Goal: Information Seeking & Learning: Learn about a topic

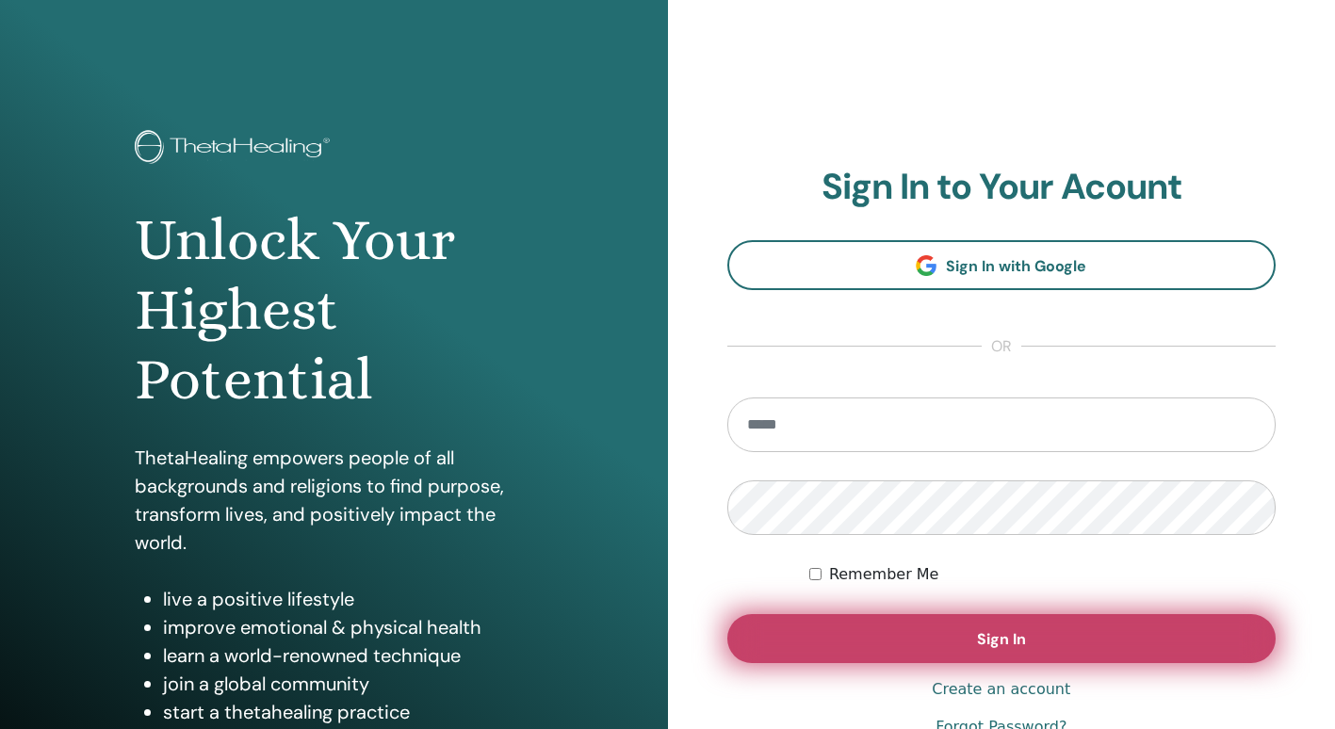
type input "**********"
click at [878, 640] on button "Sign In" at bounding box center [1002, 638] width 549 height 49
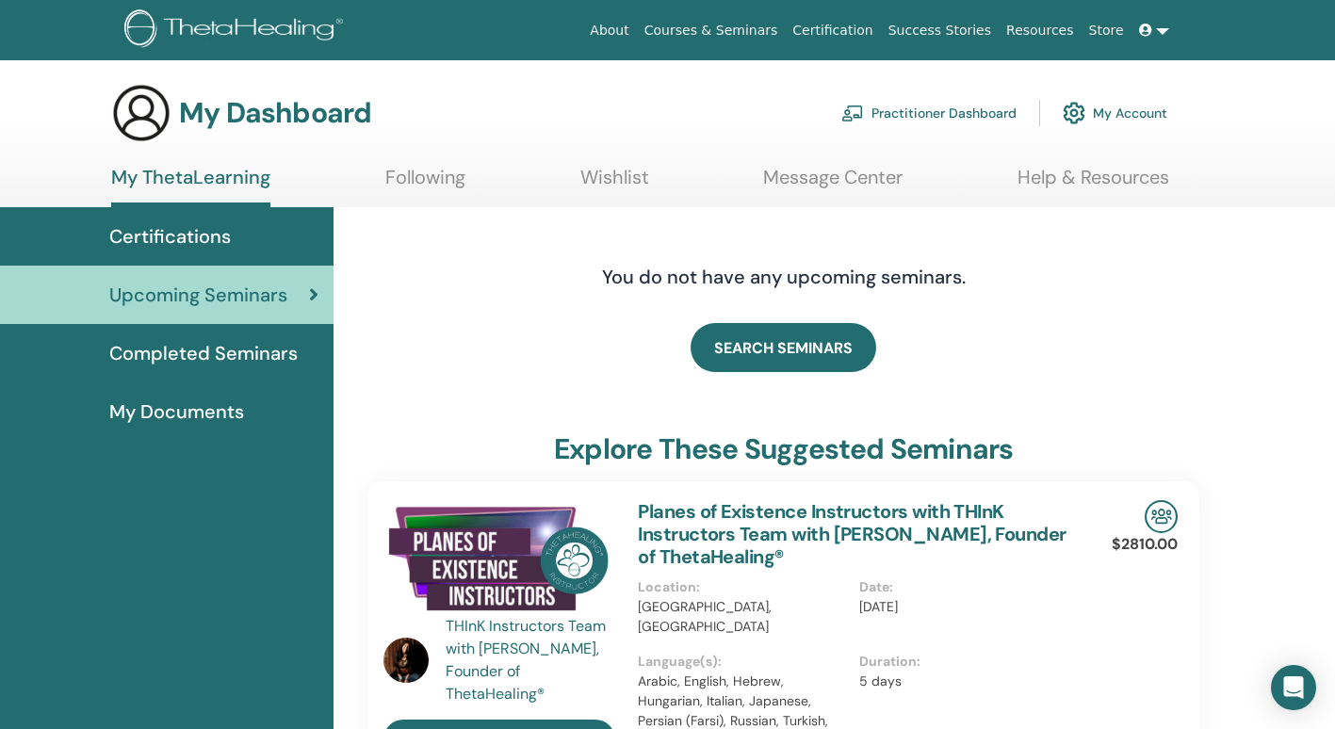
click at [206, 414] on span "My Documents" at bounding box center [176, 412] width 135 height 28
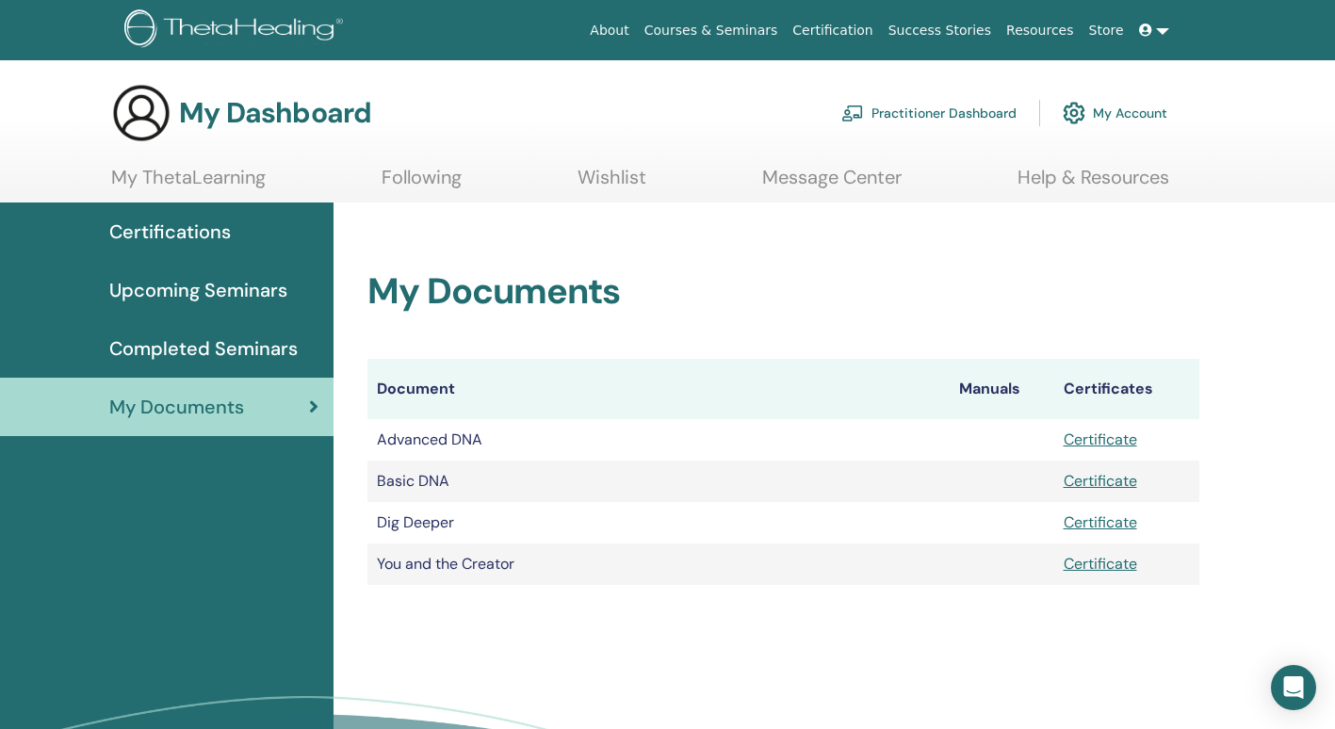
click at [672, 637] on div "My Documents Document Manuals Certificates Advanced DNA Certificate Basic DNA C…" at bounding box center [835, 544] width 1002 height 682
click at [205, 234] on span "Certifications" at bounding box center [170, 232] width 122 height 28
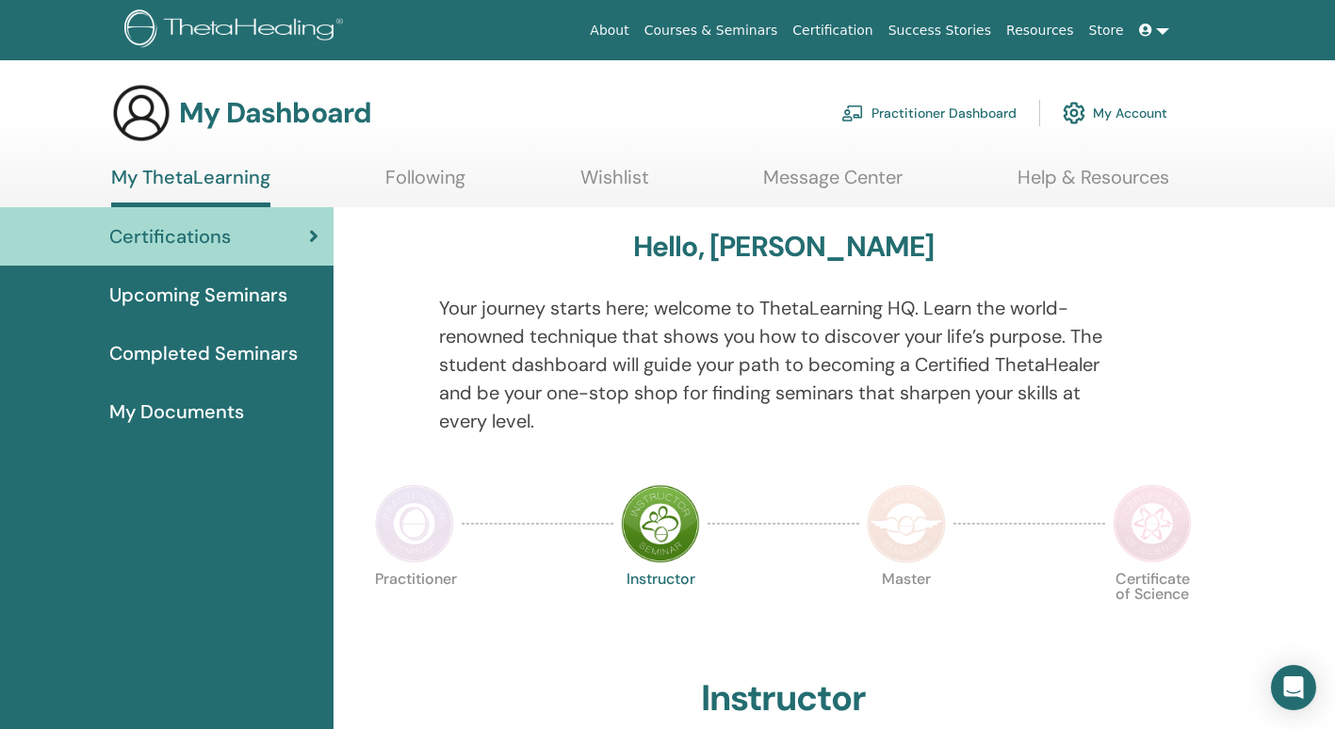
click at [1191, 422] on div at bounding box center [1178, 376] width 72 height 164
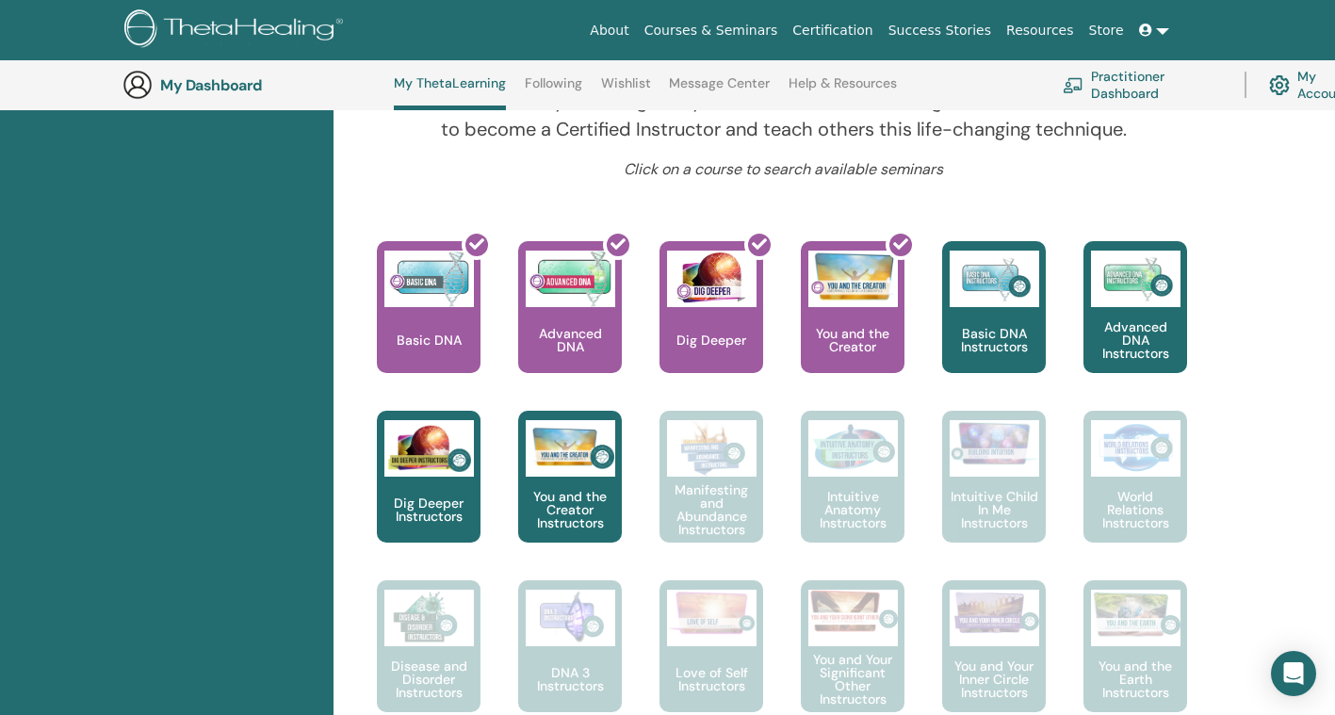
scroll to position [729, 0]
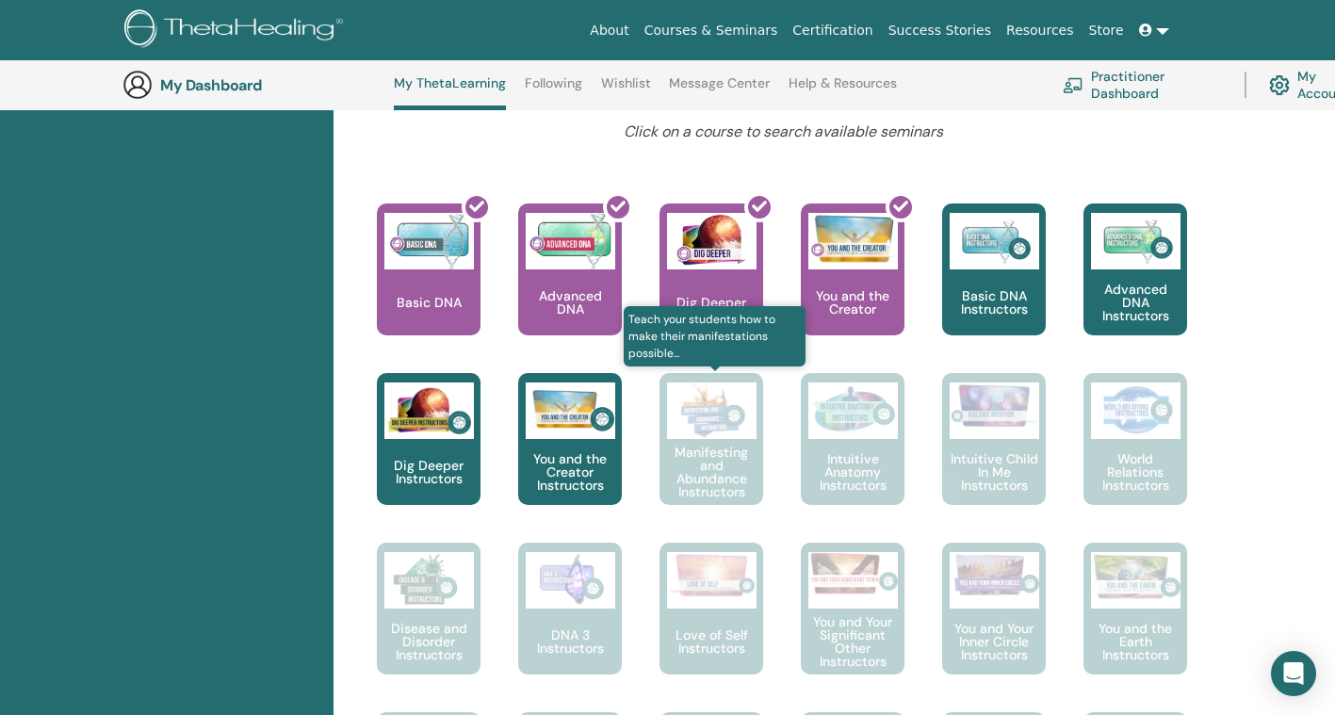
click at [715, 470] on div "Manifesting and Abundance Instructors" at bounding box center [712, 439] width 104 height 132
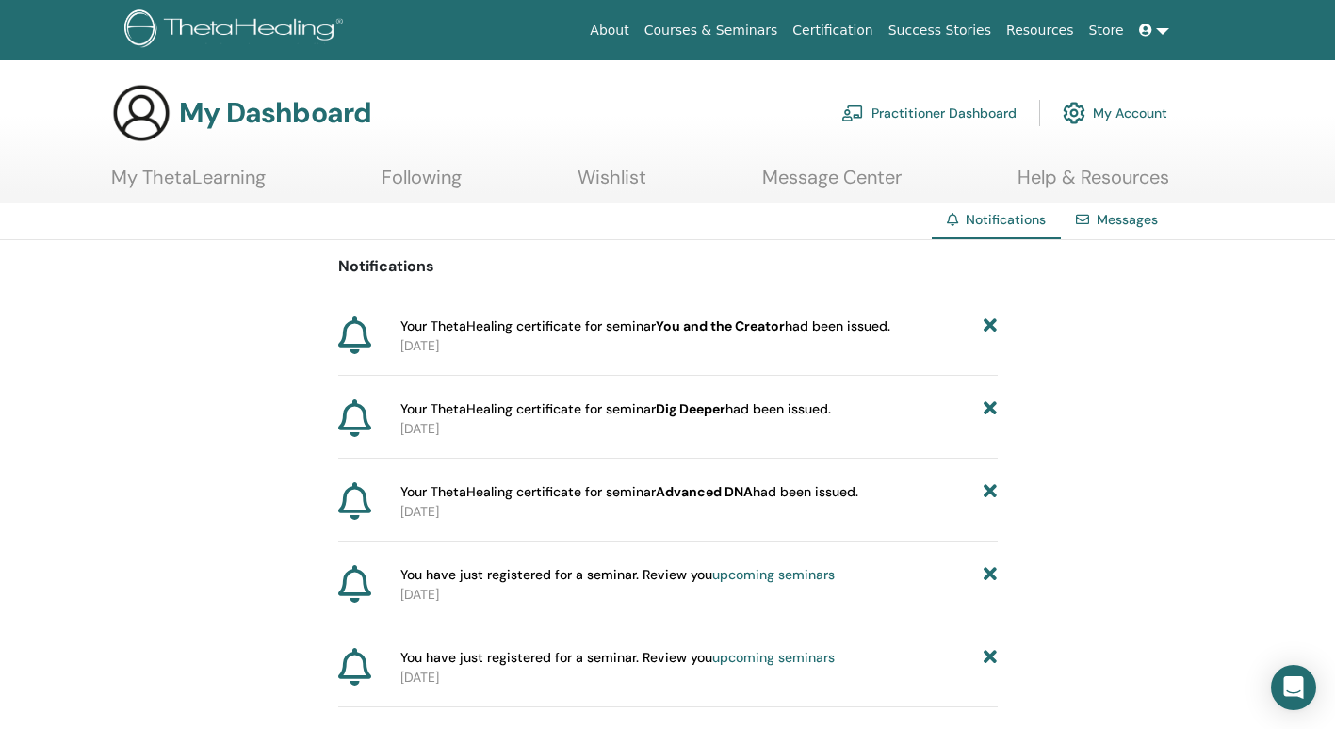
click at [185, 188] on link "My ThetaLearning" at bounding box center [188, 184] width 155 height 37
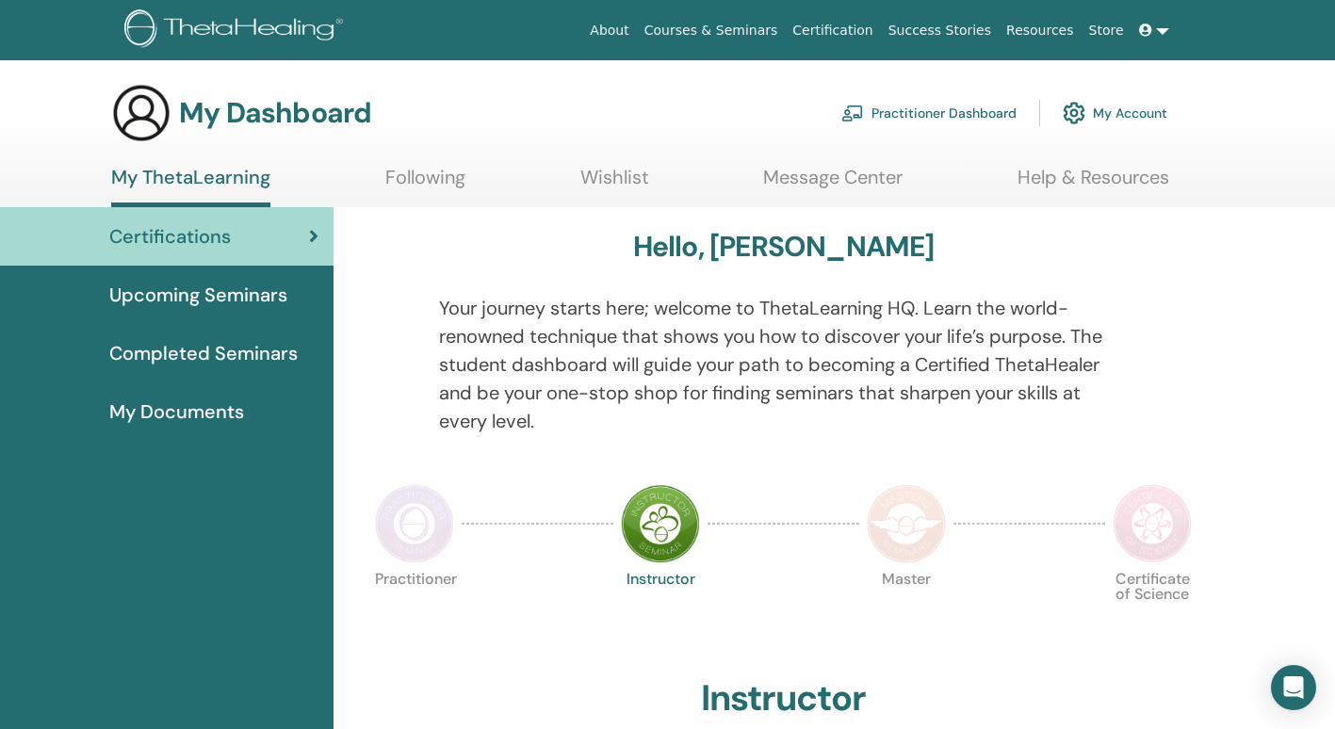
click at [1158, 395] on div at bounding box center [1178, 376] width 72 height 164
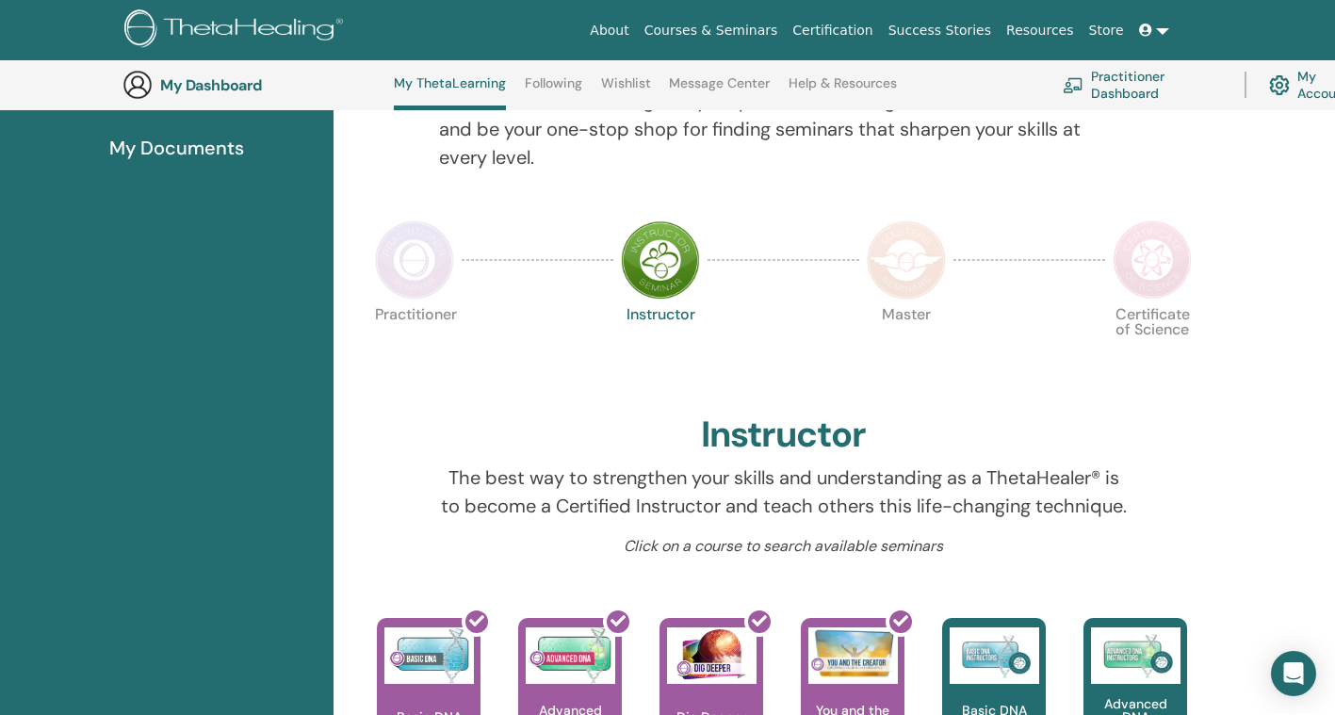
scroll to position [352, 0]
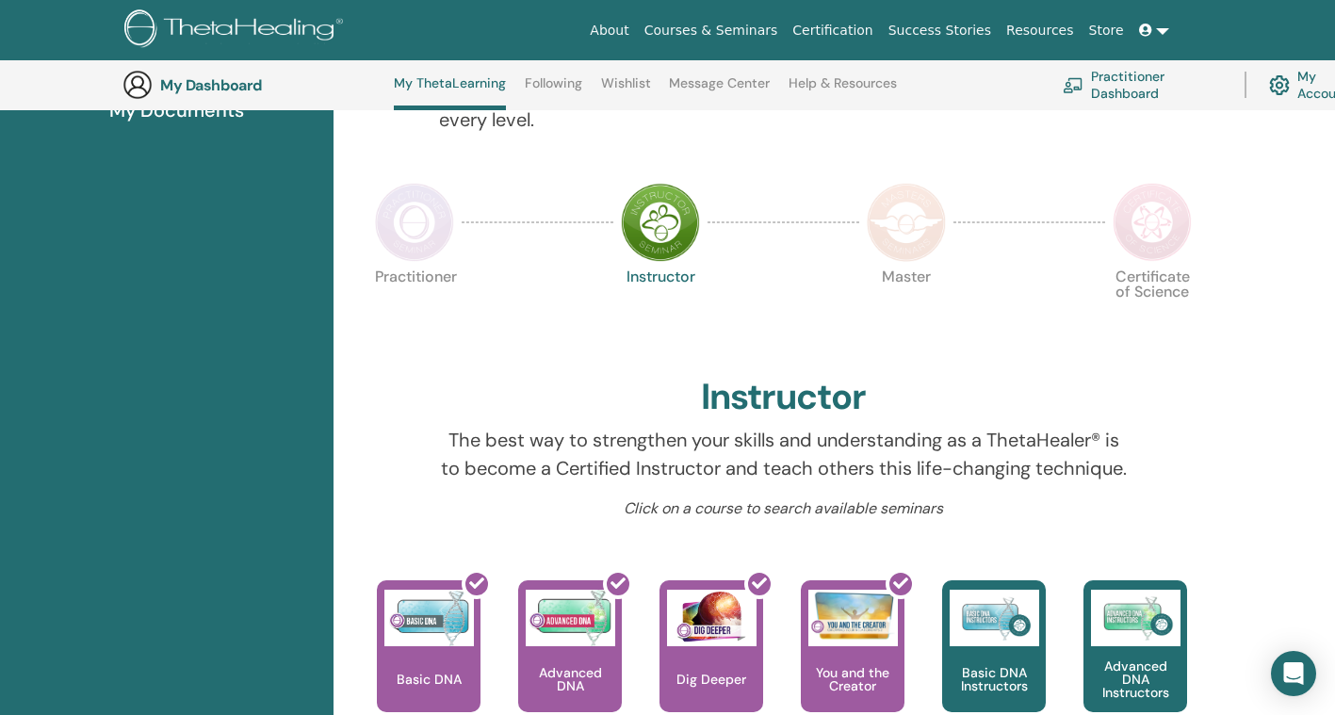
click at [904, 242] on img at bounding box center [906, 222] width 79 height 79
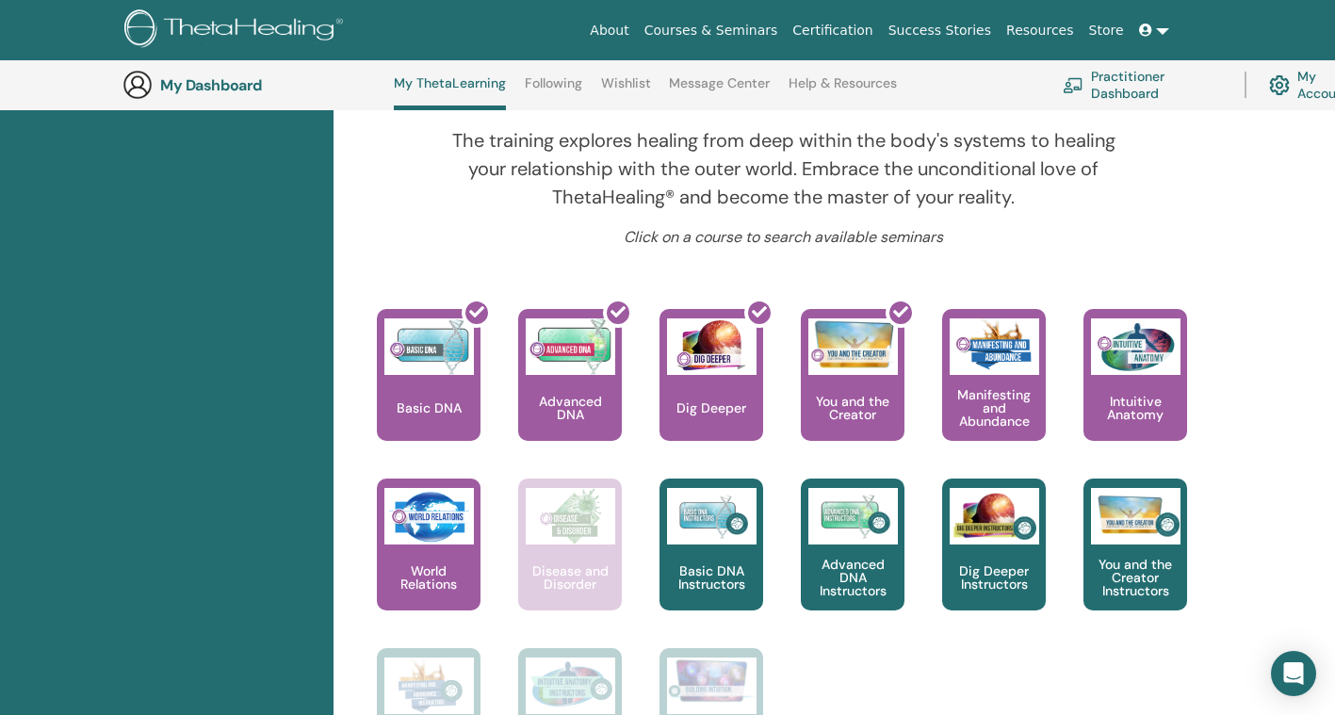
scroll to position [653, 0]
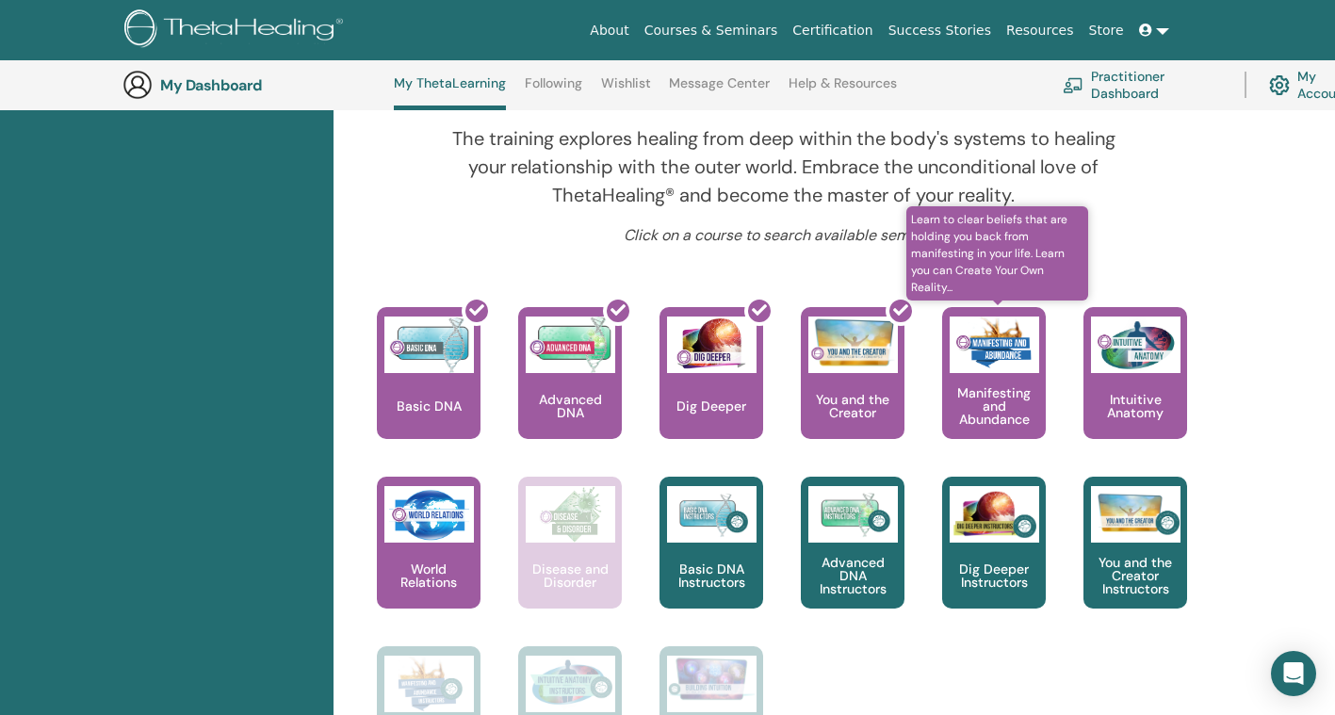
click at [1016, 390] on p "Manifesting and Abundance" at bounding box center [994, 406] width 104 height 40
